Goal: Transaction & Acquisition: Purchase product/service

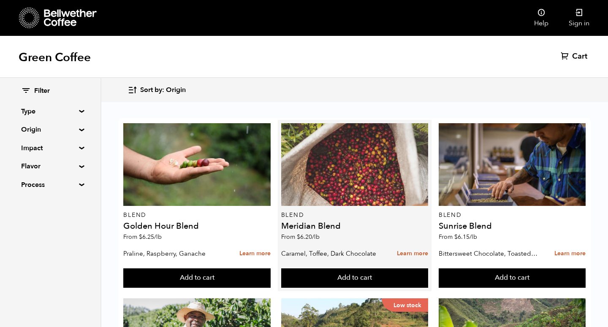
click at [349, 192] on div at bounding box center [354, 164] width 147 height 83
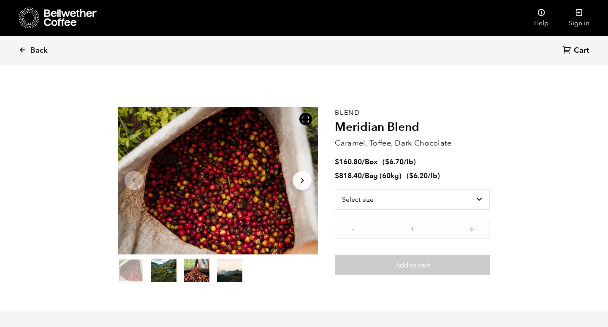
scroll to position [367, 361]
select select "box"
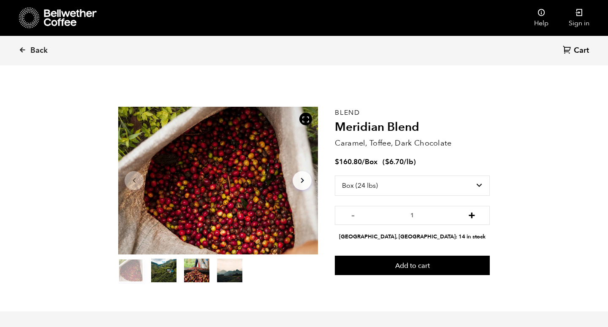
click at [471, 214] on button "+" at bounding box center [471, 214] width 11 height 8
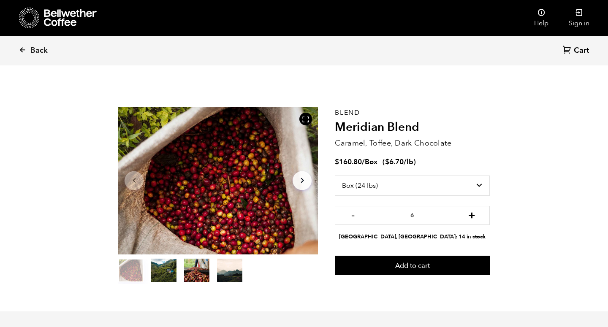
click at [471, 214] on button "+" at bounding box center [471, 214] width 11 height 8
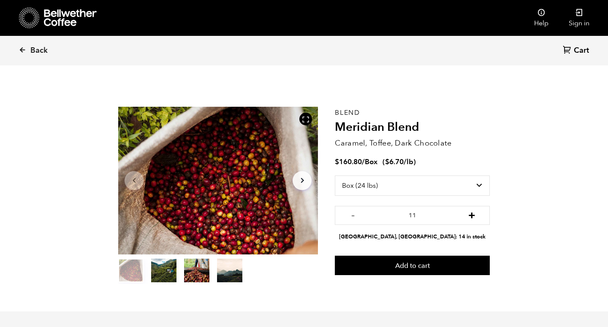
click at [471, 214] on button "+" at bounding box center [471, 214] width 11 height 8
type input "14"
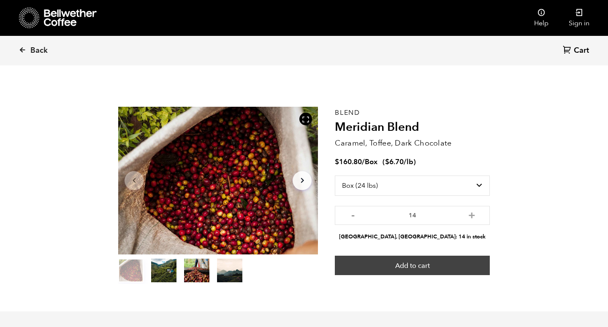
click at [435, 263] on button "Add to cart" at bounding box center [412, 265] width 155 height 19
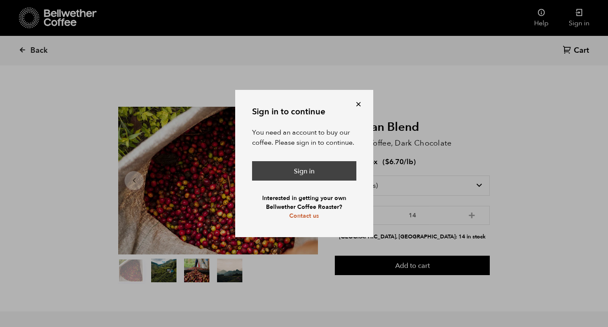
click at [321, 176] on link "Sign in" at bounding box center [304, 170] width 104 height 19
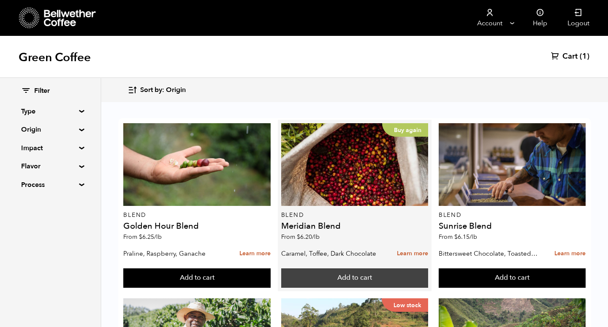
click at [270, 274] on button "Add to cart" at bounding box center [196, 277] width 147 height 19
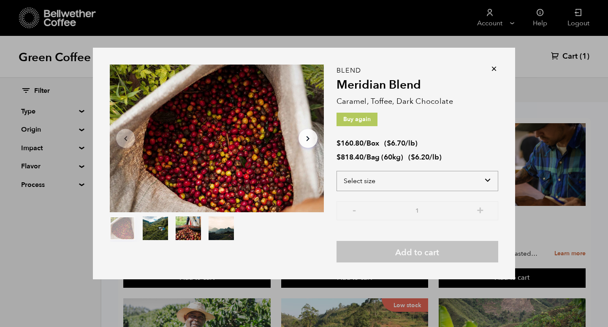
select select "box"
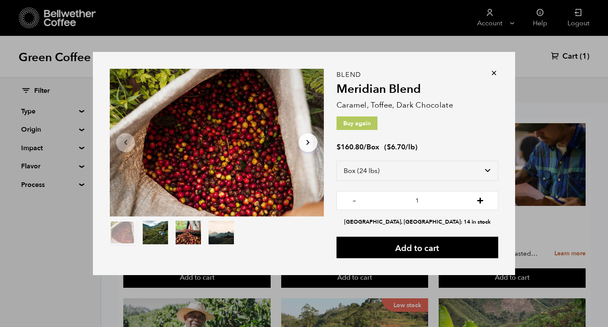
click at [480, 200] on button "+" at bounding box center [480, 199] width 11 height 8
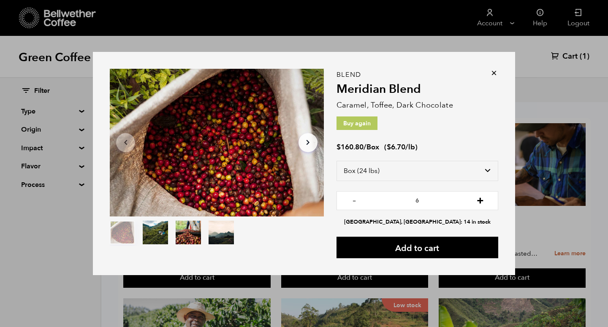
click at [480, 200] on button "+" at bounding box center [480, 199] width 11 height 8
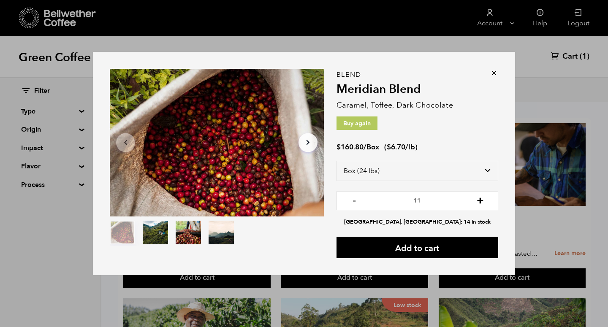
click at [480, 200] on button "+" at bounding box center [480, 199] width 11 height 8
type input "14"
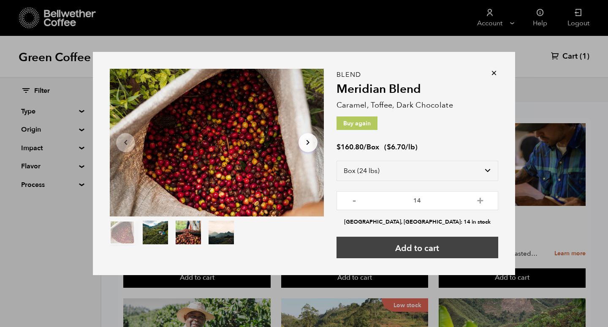
click at [453, 245] on button "Add to cart" at bounding box center [417, 248] width 162 height 22
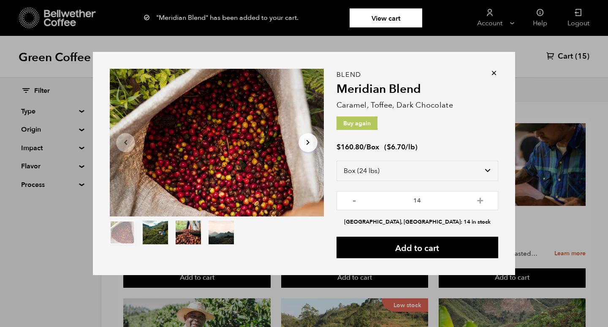
click at [495, 73] on icon at bounding box center [494, 73] width 8 height 8
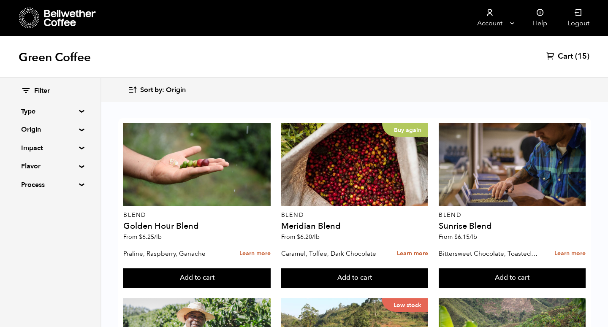
click at [577, 56] on span "(15)" at bounding box center [582, 56] width 14 height 10
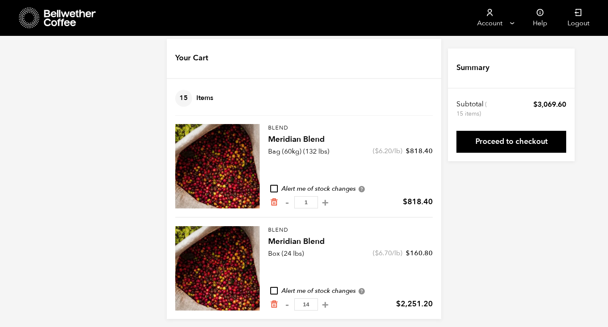
scroll to position [12, 0]
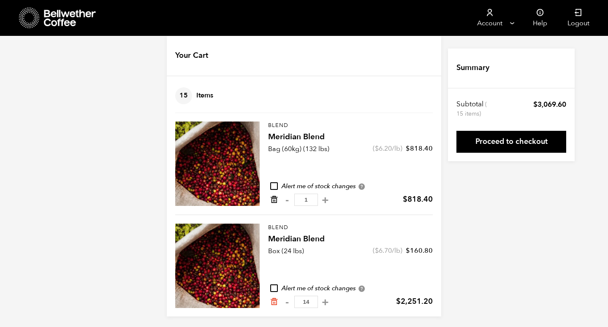
click at [275, 199] on icon "Remove from cart" at bounding box center [274, 199] width 8 height 8
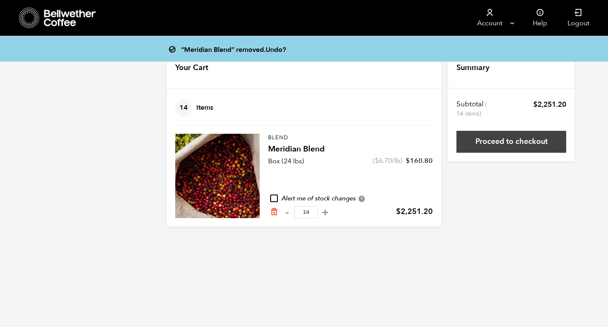
click at [490, 146] on link "Proceed to checkout" at bounding box center [511, 142] width 110 height 22
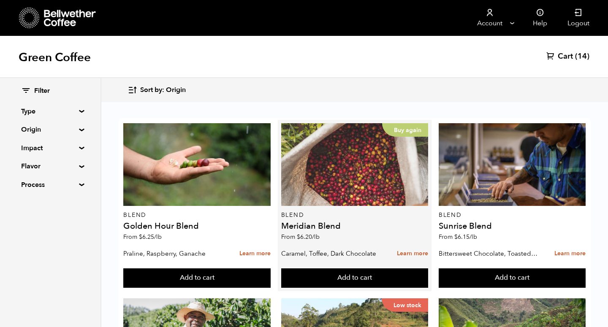
click at [328, 177] on div "Buy again" at bounding box center [354, 164] width 147 height 83
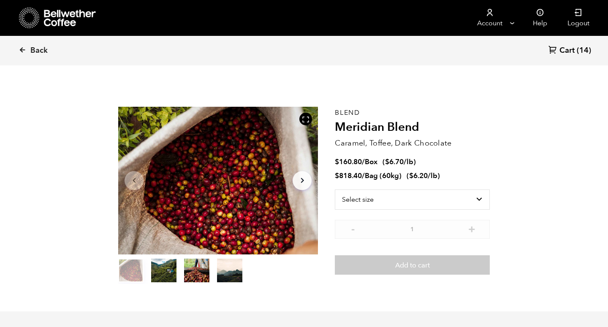
scroll to position [367, 361]
select select "bag-3"
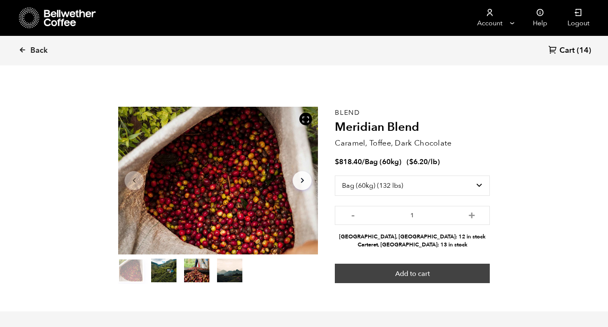
click at [393, 279] on button "Add to cart" at bounding box center [412, 273] width 155 height 19
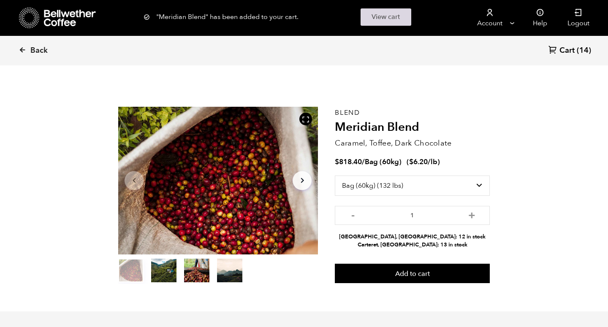
click at [377, 20] on link "View cart" at bounding box center [385, 16] width 51 height 17
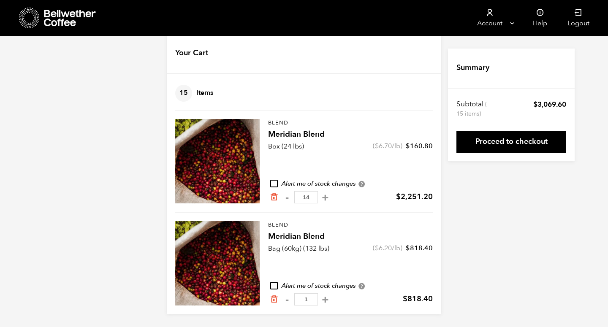
scroll to position [15, 0]
click at [272, 301] on icon "Remove from cart" at bounding box center [274, 299] width 8 height 8
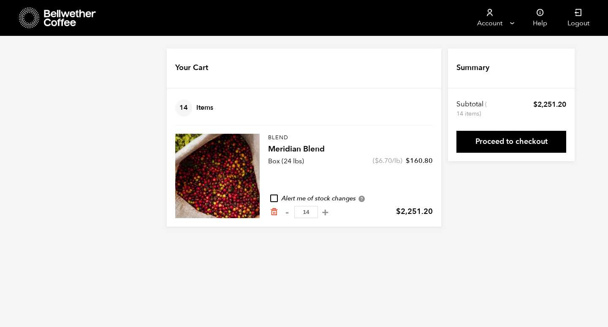
click at [274, 152] on h4 "Meridian Blend" at bounding box center [350, 150] width 165 height 12
click at [245, 151] on div at bounding box center [217, 176] width 84 height 84
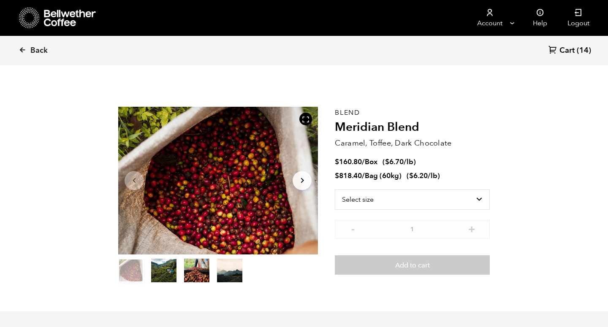
scroll to position [367, 361]
click at [392, 199] on select "Select size Bag (60kg) (132 lbs) Box (24 lbs)" at bounding box center [412, 200] width 155 height 20
select select "bag-3"
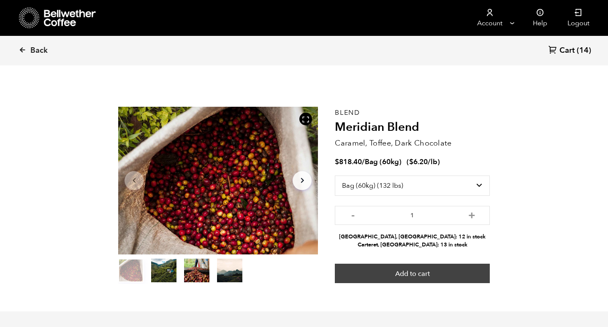
click at [425, 274] on button "Add to cart" at bounding box center [412, 273] width 155 height 19
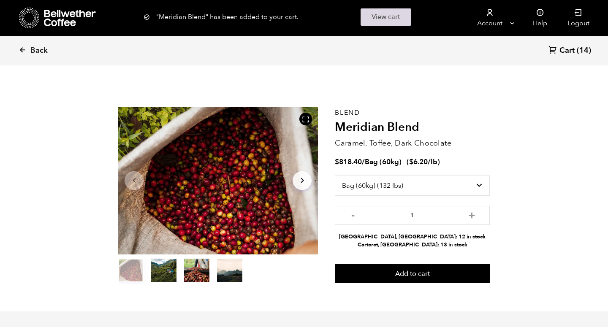
click at [381, 14] on link "View cart" at bounding box center [385, 16] width 51 height 17
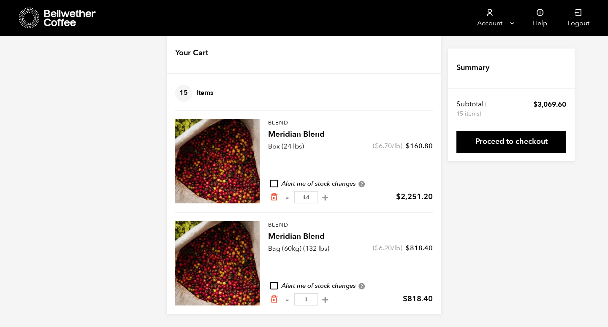
scroll to position [15, 0]
click at [276, 195] on icon "Remove from cart" at bounding box center [274, 197] width 8 height 8
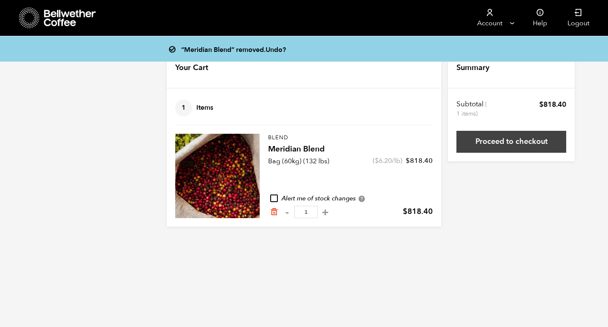
click at [515, 144] on link "Proceed to checkout" at bounding box center [511, 142] width 110 height 22
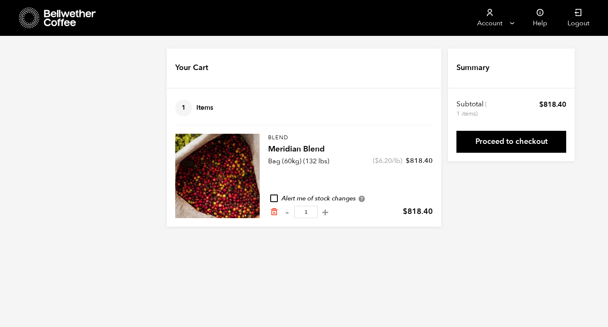
click at [247, 185] on div at bounding box center [217, 176] width 84 height 84
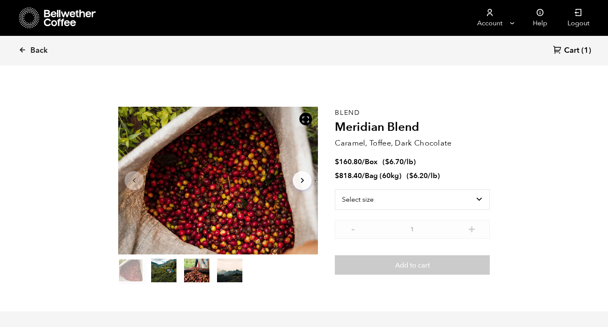
scroll to position [367, 361]
select select "box"
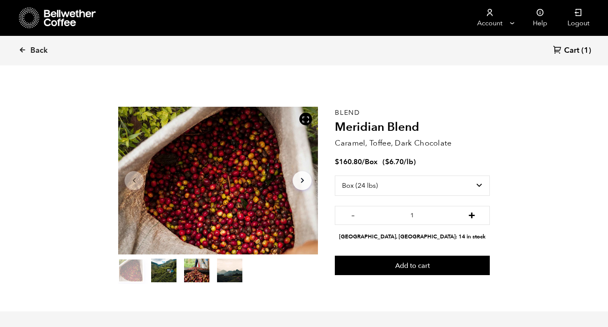
click at [471, 215] on button "+" at bounding box center [471, 214] width 11 height 8
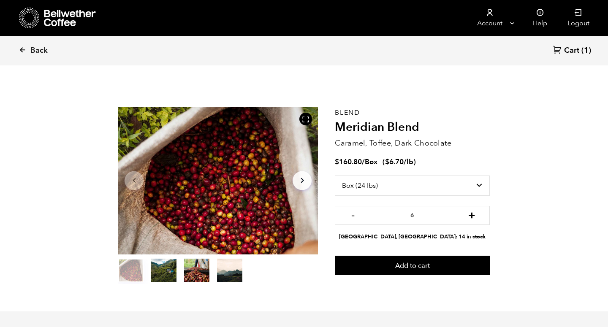
click at [471, 215] on button "+" at bounding box center [471, 214] width 11 height 8
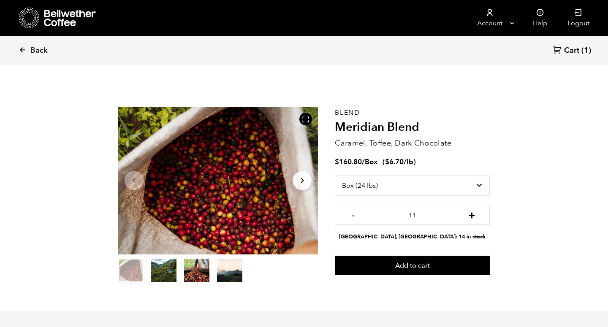
click at [471, 215] on button "+" at bounding box center [471, 214] width 11 height 8
type input "14"
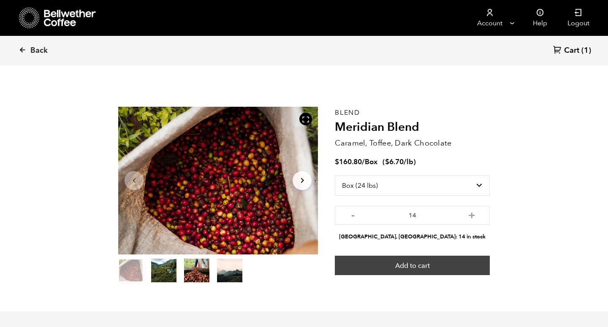
click at [419, 265] on button "Add to cart" at bounding box center [412, 265] width 155 height 19
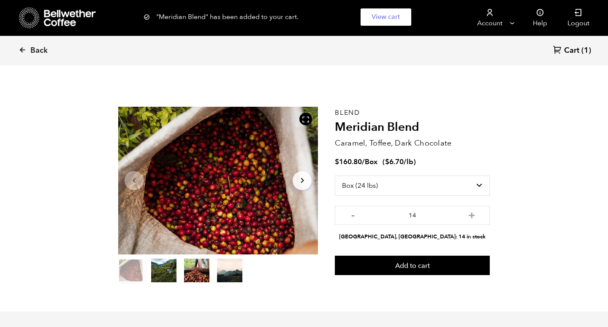
click at [561, 48] on icon at bounding box center [557, 49] width 9 height 9
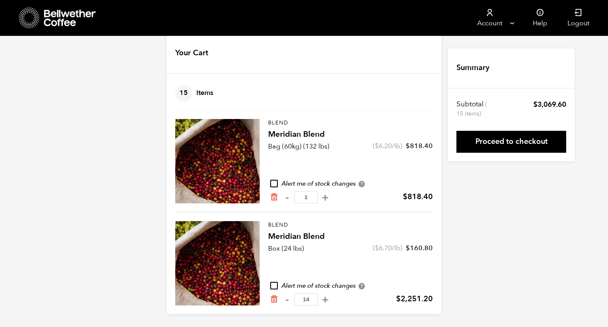
scroll to position [15, 0]
click at [275, 198] on icon "Remove from cart" at bounding box center [274, 197] width 8 height 8
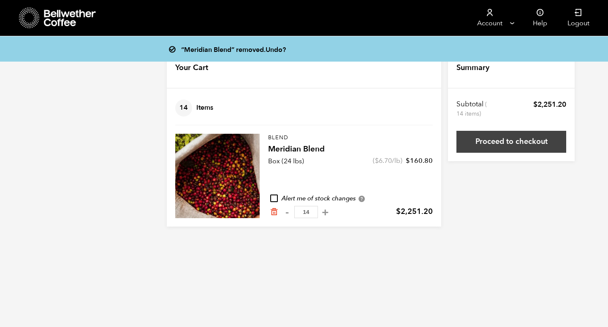
click at [517, 144] on link "Proceed to checkout" at bounding box center [511, 142] width 110 height 22
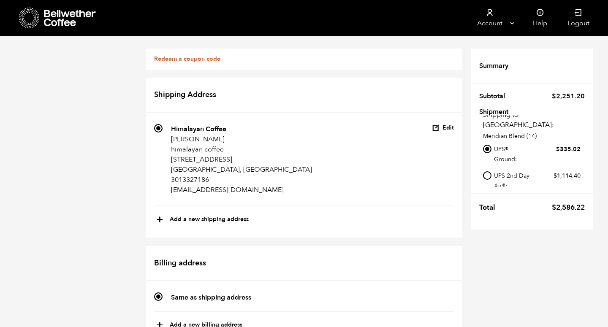
scroll to position [352, 0]
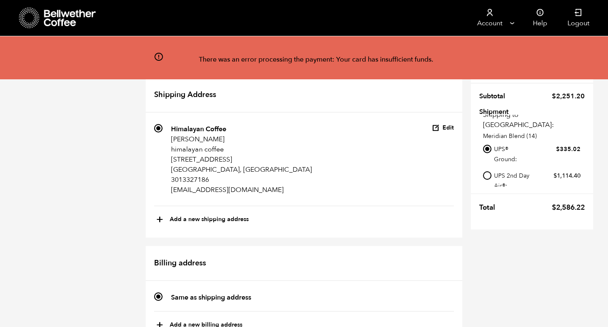
scroll to position [272, 0]
radio input "true"
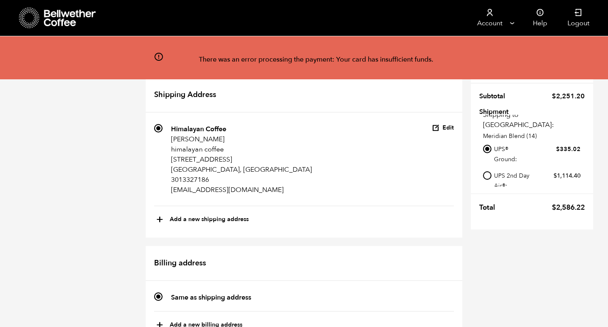
radio input "true"
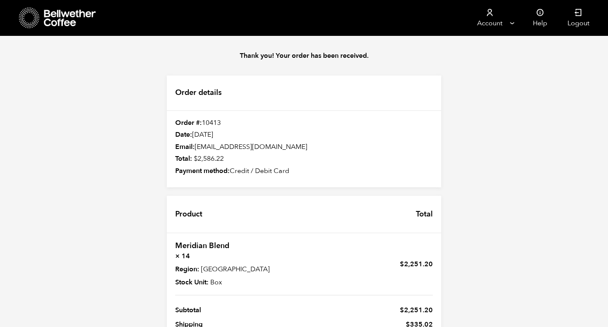
scroll to position [71, 0]
